Goal: Navigation & Orientation: Find specific page/section

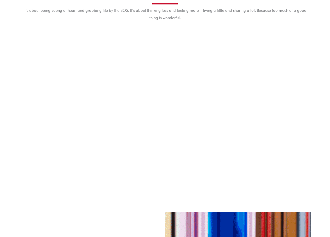
scroll to position [285, 0]
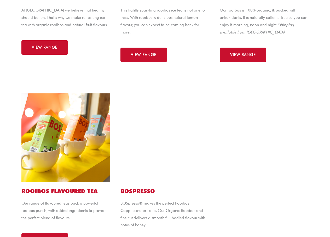
scroll to position [243, 0]
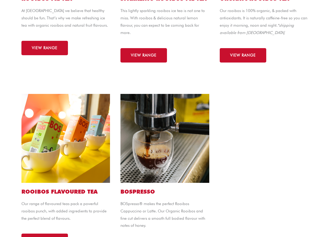
click at [39, 159] on img at bounding box center [65, 138] width 89 height 89
click at [43, 237] on span "VIEW RANGE" at bounding box center [45, 241] width 26 height 4
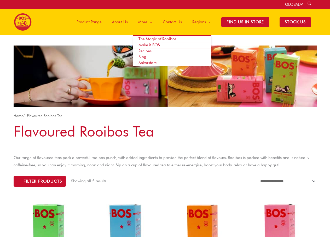
click at [142, 51] on span "Recipes" at bounding box center [145, 51] width 13 height 5
click at [142, 52] on span "Recipes" at bounding box center [145, 51] width 13 height 5
click at [139, 56] on span "Blog" at bounding box center [143, 56] width 8 height 5
